Goal: Task Accomplishment & Management: Use online tool/utility

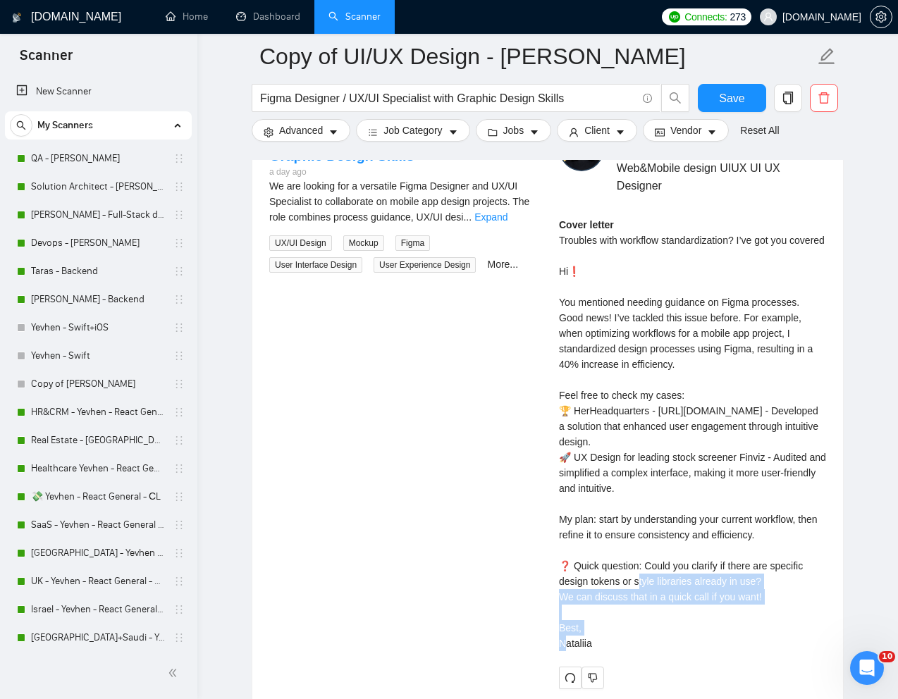
scroll to position [217, 0]
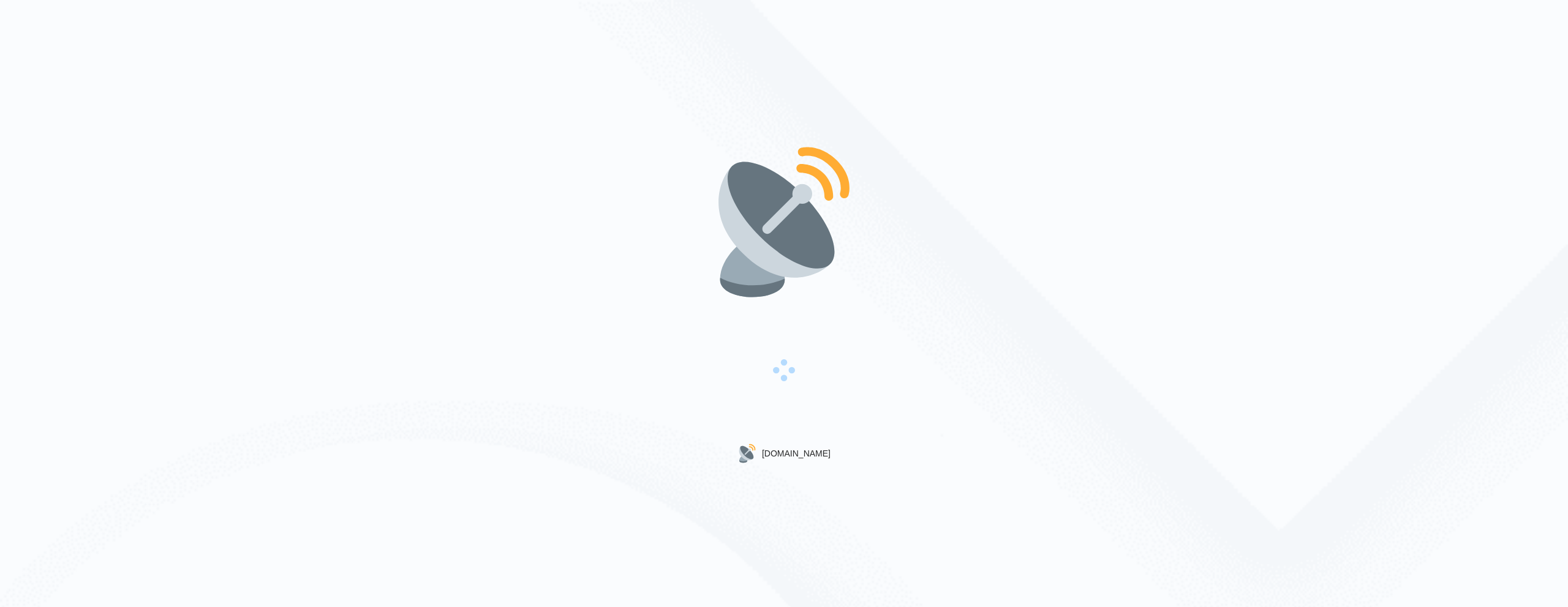
click at [478, 101] on div "Gigradar.io" at bounding box center [784, 303] width 1568 height 607
